Goal: Information Seeking & Learning: Learn about a topic

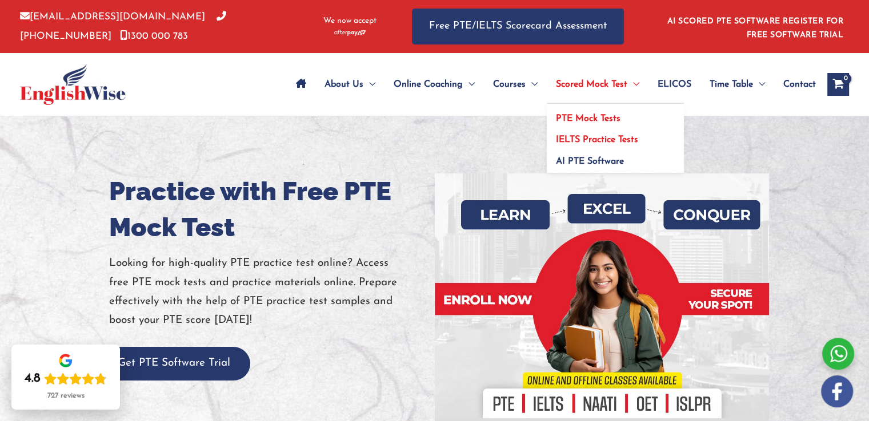
click at [596, 127] on link "IELTS Practice Tests" at bounding box center [614, 137] width 137 height 22
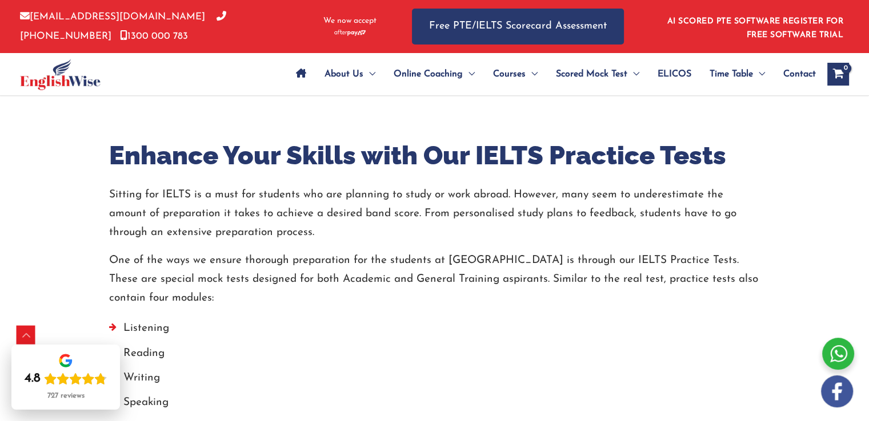
scroll to position [542, 0]
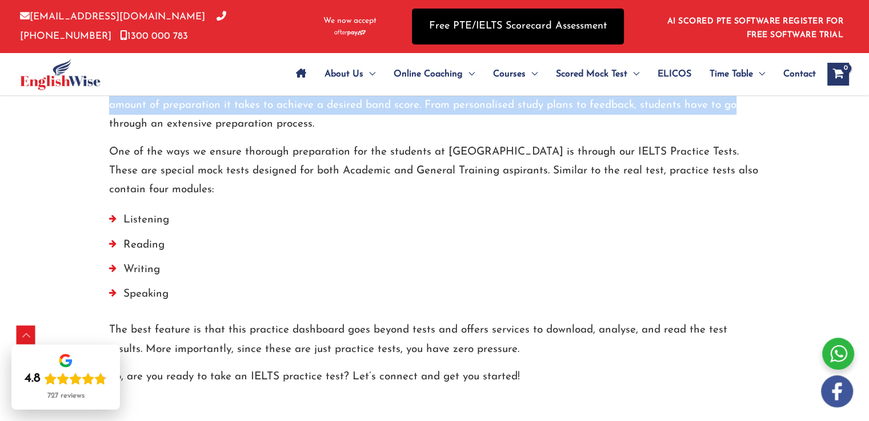
click at [561, 28] on link "Free PTE/IELTS Scorecard Assessment" at bounding box center [518, 27] width 212 height 36
